Goal: Task Accomplishment & Management: Manage account settings

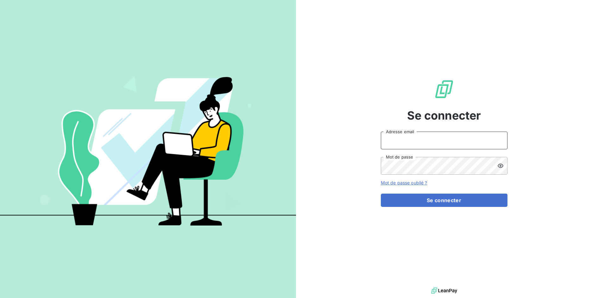
click at [393, 146] on input "Adresse email" at bounding box center [444, 141] width 127 height 18
click at [406, 141] on input "admin@3dcelo" at bounding box center [444, 141] width 127 height 18
drag, startPoint x: 404, startPoint y: 142, endPoint x: 447, endPoint y: 139, distance: 43.5
click at [447, 139] on input "admin@3dcelo" at bounding box center [444, 141] width 127 height 18
type input "admin@r32"
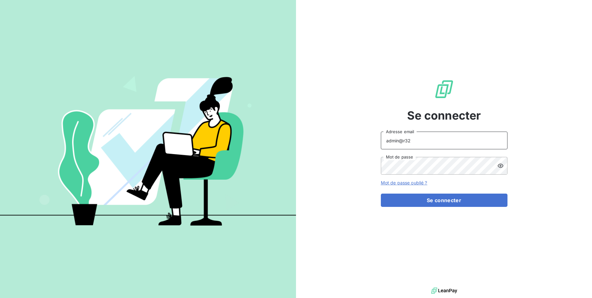
click at [381, 194] on button "Se connecter" at bounding box center [444, 200] width 127 height 13
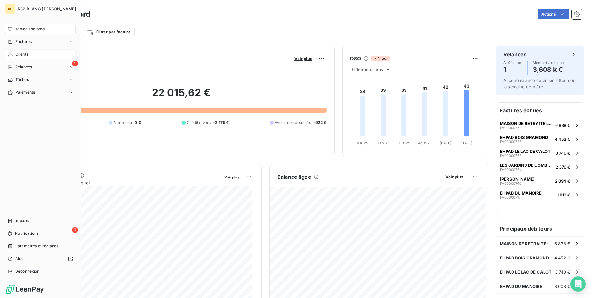
click at [17, 58] on div "Clients" at bounding box center [40, 54] width 71 height 10
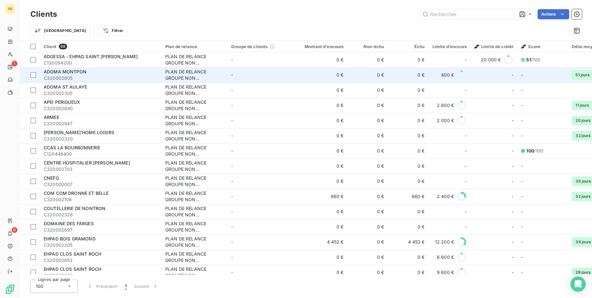
click at [126, 82] on td "ADOMA MONTPON C320002605" at bounding box center [101, 74] width 122 height 15
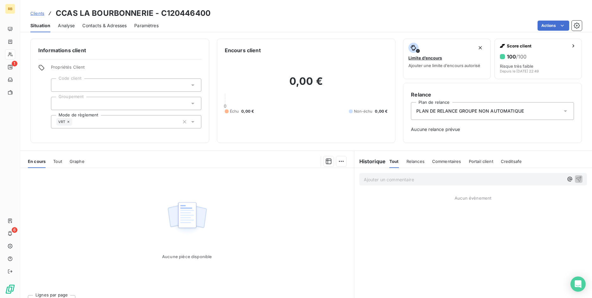
click at [56, 162] on span "Tout" at bounding box center [57, 161] width 9 height 5
click at [40, 162] on span "En cours" at bounding box center [37, 161] width 18 height 5
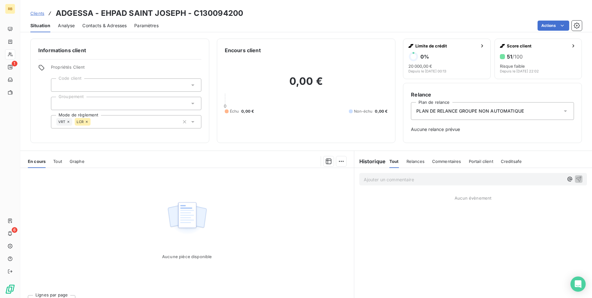
click at [61, 160] on span "Tout" at bounding box center [57, 161] width 9 height 5
click at [41, 163] on span "En cours" at bounding box center [37, 161] width 18 height 5
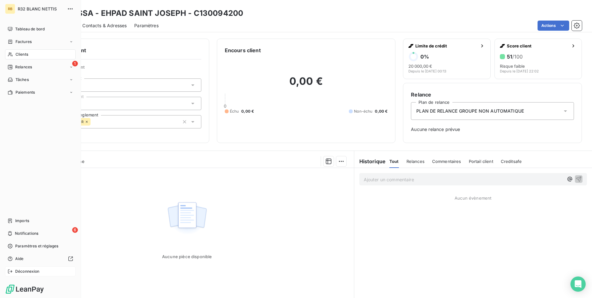
click at [10, 271] on icon at bounding box center [10, 271] width 5 height 5
